Goal: Find specific page/section: Find specific page/section

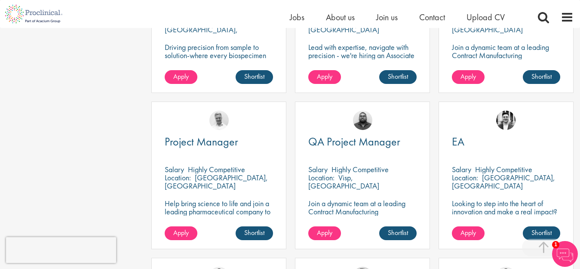
scroll to position [315, 0]
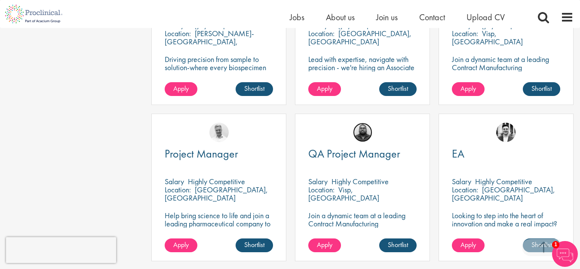
click at [364, 126] on img at bounding box center [362, 132] width 19 height 19
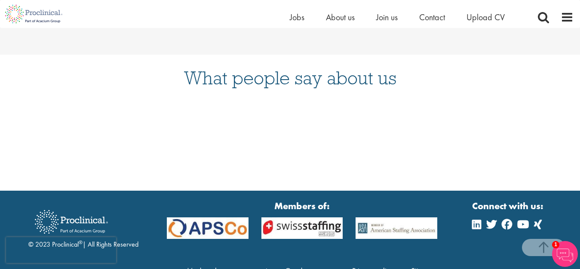
scroll to position [1124, 0]
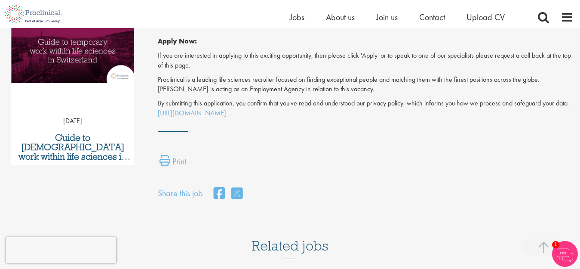
scroll to position [447, 0]
